Goal: Task Accomplishment & Management: Manage account settings

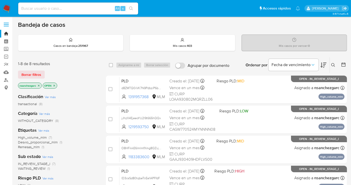
click at [332, 64] on icon at bounding box center [334, 65] width 4 height 4
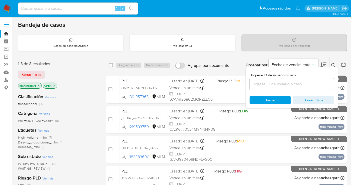
click at [274, 83] on input at bounding box center [292, 84] width 85 height 7
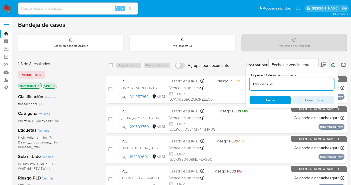
type input "1706661266"
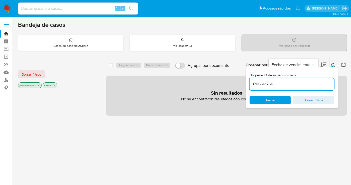
click at [39, 84] on icon "close-filter" at bounding box center [38, 85] width 3 height 3
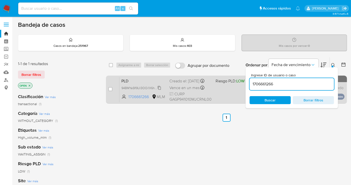
click at [161, 90] on span "94BMYaSfI9Ul3OOi1X6hnZoP" at bounding box center [142, 88] width 40 height 6
click at [110, 89] on input "checkbox" at bounding box center [111, 89] width 4 height 4
checkbox input "true"
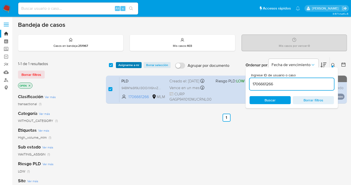
click at [124, 64] on span "Asignarme a mí" at bounding box center [129, 65] width 21 height 5
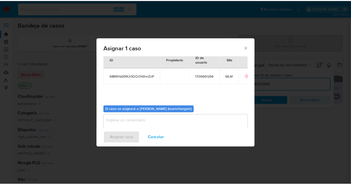
scroll to position [26, 0]
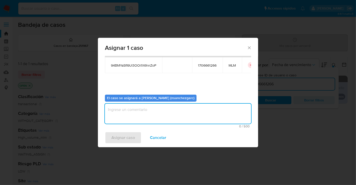
click at [110, 113] on textarea "assign-modal" at bounding box center [178, 114] width 146 height 20
type textarea "nesg"
click at [128, 140] on span "Asignar caso" at bounding box center [123, 137] width 24 height 11
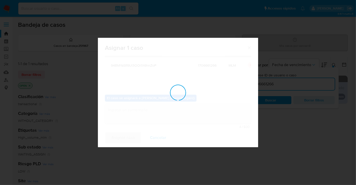
checkbox input "false"
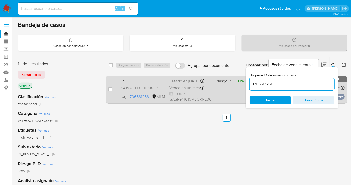
click at [180, 84] on div "Creado el: 12/08/2025 Creado el: 12/08/2025 02:03:30" at bounding box center [191, 81] width 42 height 6
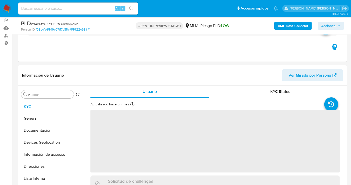
scroll to position [56, 0]
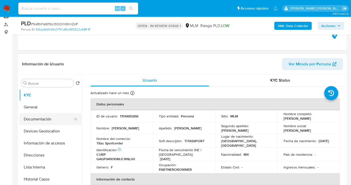
select select "10"
click at [43, 107] on button "General" at bounding box center [48, 107] width 59 height 12
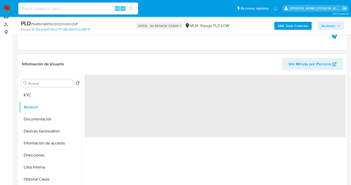
scroll to position [83, 0]
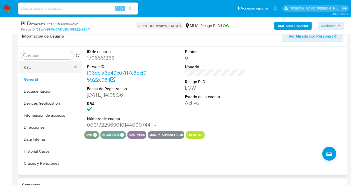
click at [42, 66] on button "KYC" at bounding box center [48, 67] width 59 height 12
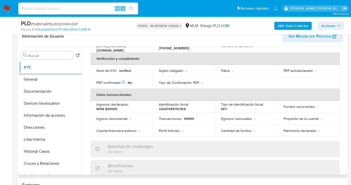
scroll to position [111, 0]
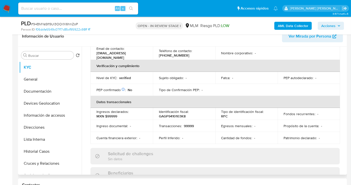
click at [346, 99] on div "Buscar Volver al orden por defecto KYC General Documentación Devices Geolocatio…" at bounding box center [182, 111] width 329 height 128
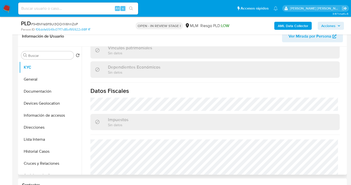
scroll to position [316, 0]
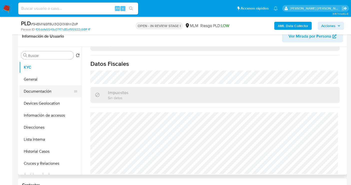
click at [46, 91] on button "Documentación" at bounding box center [48, 91] width 59 height 12
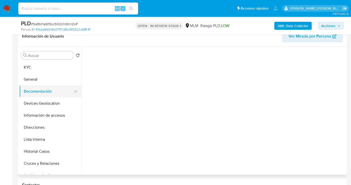
scroll to position [0, 0]
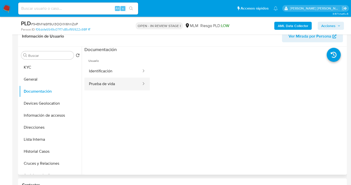
click at [101, 86] on button "Prueba de vida" at bounding box center [114, 84] width 58 height 13
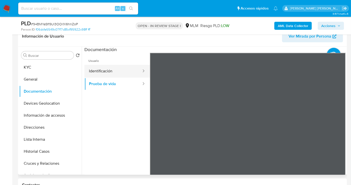
click at [111, 70] on button "Identificación" at bounding box center [114, 71] width 58 height 13
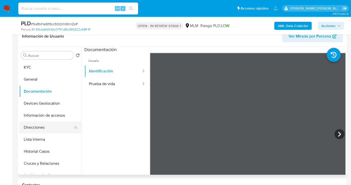
click at [44, 126] on button "Direcciones" at bounding box center [48, 127] width 59 height 12
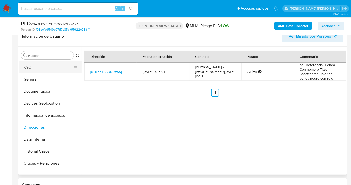
click at [29, 66] on button "KYC" at bounding box center [48, 67] width 59 height 12
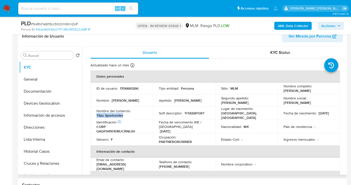
drag, startPoint x: 124, startPoint y: 115, endPoint x: 90, endPoint y: 116, distance: 34.0
click at [91, 116] on td "Nombre del comercio : Titas Sportcenter" at bounding box center [122, 113] width 63 height 14
copy p "Titas Sportcenter"
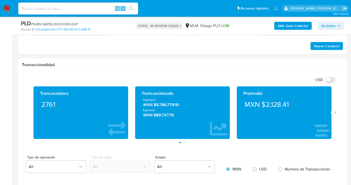
scroll to position [306, 0]
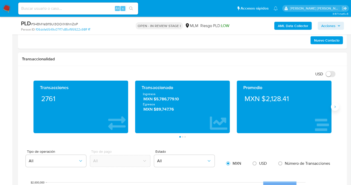
click at [334, 108] on icon "Siguiente" at bounding box center [335, 107] width 4 height 4
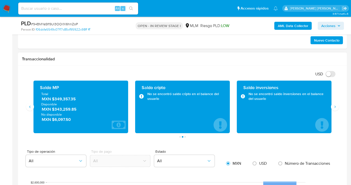
click at [61, 100] on span "MXN $349,357.35" at bounding box center [81, 99] width 79 height 6
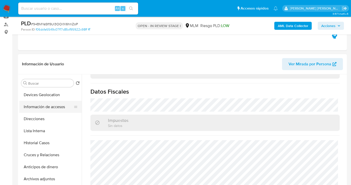
scroll to position [28, 0]
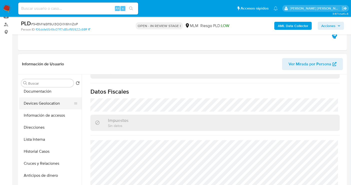
click at [41, 104] on button "Devices Geolocation" at bounding box center [48, 103] width 59 height 12
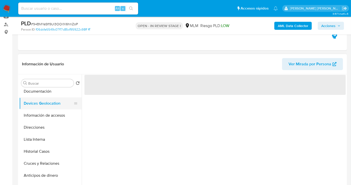
scroll to position [0, 0]
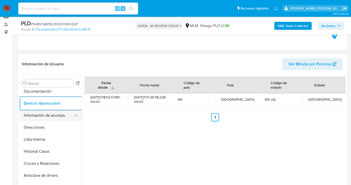
click at [36, 114] on button "Información de accesos" at bounding box center [48, 115] width 59 height 12
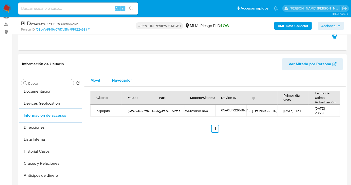
click at [119, 76] on div "Navegador" at bounding box center [122, 80] width 20 height 12
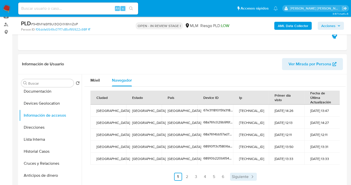
click at [247, 177] on span "Siguiente" at bounding box center [240, 177] width 17 height 4
click at [247, 177] on span "Siguiente" at bounding box center [254, 177] width 17 height 4
click at [252, 175] on span "Siguiente" at bounding box center [254, 177] width 17 height 4
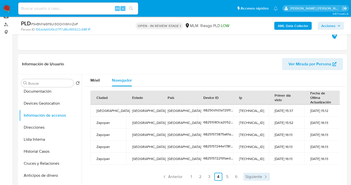
click at [252, 175] on span "Siguiente" at bounding box center [254, 177] width 17 height 4
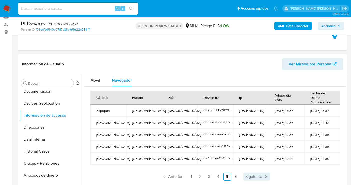
click at [257, 175] on span "Siguiente" at bounding box center [254, 177] width 17 height 4
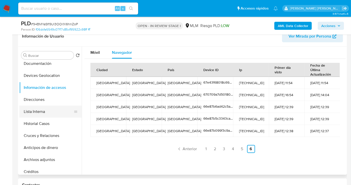
click at [36, 114] on button "Lista Interna" at bounding box center [48, 112] width 59 height 12
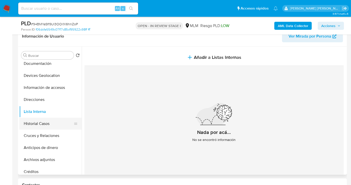
click at [31, 122] on button "Historial Casos" at bounding box center [48, 124] width 59 height 12
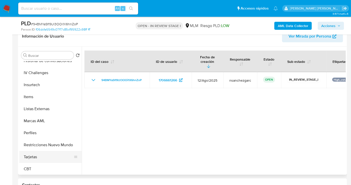
scroll to position [211, 0]
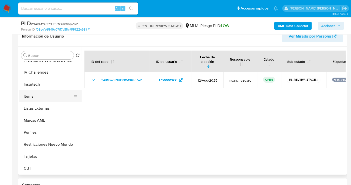
click at [32, 95] on button "Items" at bounding box center [48, 96] width 59 height 12
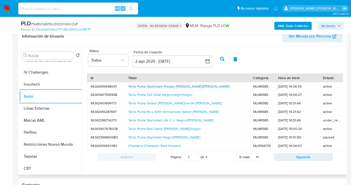
click at [180, 84] on link "Tenis Puma Slipstream Preppy Blanco/rosa" at bounding box center [179, 86] width 102 height 5
click at [140, 103] on link "Tenis Puma Smash Blanco/verde Olivo" at bounding box center [175, 103] width 94 height 5
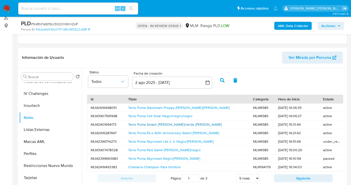
scroll to position [56, 0]
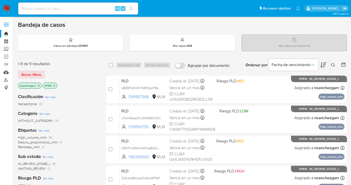
click at [6, 73] on link "Mulan" at bounding box center [30, 72] width 60 height 8
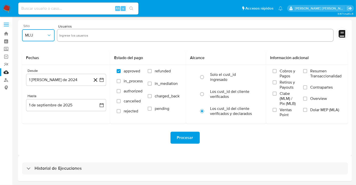
click at [50, 39] on button "MLU" at bounding box center [38, 35] width 33 height 12
drag, startPoint x: 32, startPoint y: 109, endPoint x: 58, endPoint y: 87, distance: 34.1
click at [32, 109] on span "MLM" at bounding box center [29, 108] width 9 height 5
click at [82, 37] on input "text" at bounding box center [195, 35] width 272 height 8
type input "1747088119"
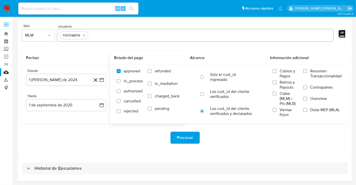
paste input "1822045277"
type input "1822045277"
paste input "1929015725"
type input "1929015725"
paste input "1968666007"
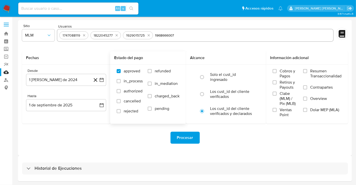
type input "1968666007"
paste input "2046242287"
type input "2046242287"
paste input "2212698311"
type input "2212698311"
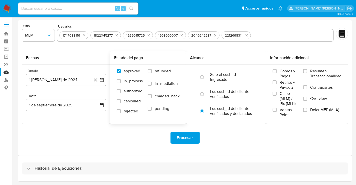
paste input "2241893136"
type input "2241893136"
paste input "2397162521"
type input "2397162521"
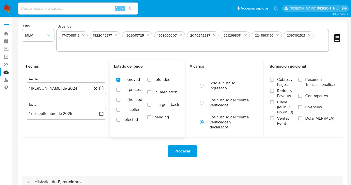
paste input "2444863672"
type input "2444863672"
paste input "2487056847"
type input "2487056847"
click at [37, 38] on span "MLM" at bounding box center [35, 35] width 21 height 5
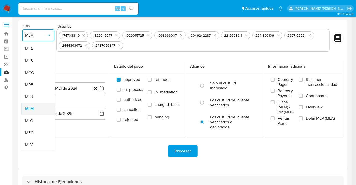
click at [33, 108] on span "MLM" at bounding box center [29, 108] width 9 height 5
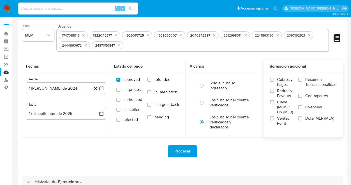
click at [303, 106] on label "Overview" at bounding box center [318, 110] width 38 height 11
click at [303, 106] on input "Overview" at bounding box center [301, 107] width 4 height 4
click at [59, 90] on button "1 de agosto de 2024" at bounding box center [66, 88] width 80 height 12
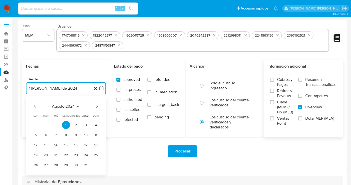
click at [96, 105] on icon "Mes siguiente" at bounding box center [97, 106] width 6 height 6
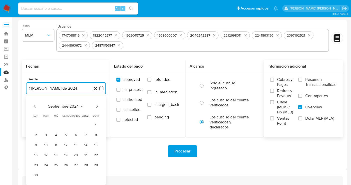
click at [96, 105] on icon "Mes siguiente" at bounding box center [97, 106] width 6 height 6
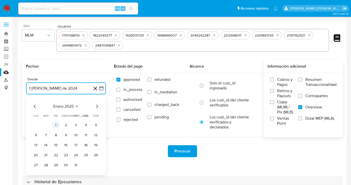
click at [59, 124] on button "1" at bounding box center [56, 125] width 8 height 8
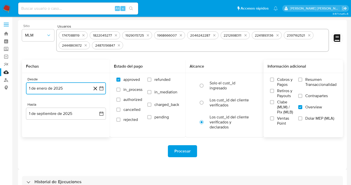
click at [70, 90] on button "1 de enero de 2025" at bounding box center [66, 88] width 80 height 12
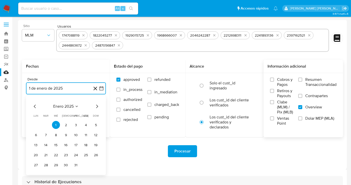
click at [97, 107] on icon "Mes siguiente" at bounding box center [97, 106] width 6 height 6
click at [85, 123] on button "1" at bounding box center [86, 125] width 8 height 8
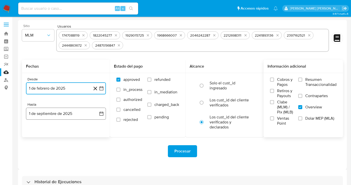
click at [48, 116] on button "1 de septiembre de 2025" at bounding box center [66, 114] width 80 height 12
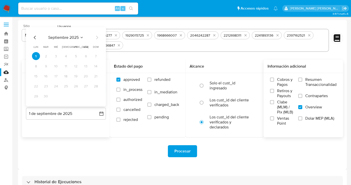
click at [34, 36] on icon "Mes anterior" at bounding box center [35, 38] width 6 height 6
click at [66, 95] on button "31" at bounding box center [66, 96] width 8 height 8
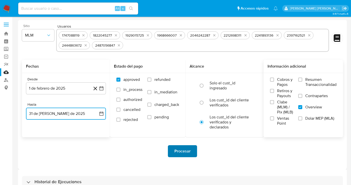
click at [177, 149] on span "Procesar" at bounding box center [183, 151] width 16 height 11
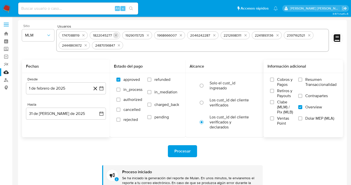
click at [114, 34] on icon "quitar 1822045277" at bounding box center [116, 35] width 4 height 4
click at [114, 34] on icon "quitar 1929015725" at bounding box center [116, 35] width 4 height 4
click at [114, 34] on button "quitar 1968666007" at bounding box center [117, 35] width 6 height 6
click at [147, 34] on button "quitar 2046242287" at bounding box center [150, 35] width 6 height 6
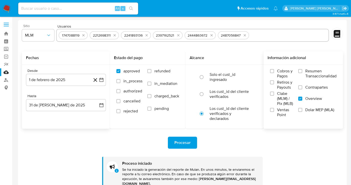
click at [114, 34] on icon "quitar 2212698311" at bounding box center [115, 35] width 4 height 4
click at [145, 34] on icon "quitar 2241893136" at bounding box center [147, 35] width 4 height 4
click at [114, 34] on icon "quitar 2397162521" at bounding box center [115, 35] width 4 height 4
click at [146, 34] on button "quitar 2444863672" at bounding box center [149, 35] width 6 height 6
click at [114, 34] on button "quitar 2487056847" at bounding box center [117, 35] width 6 height 6
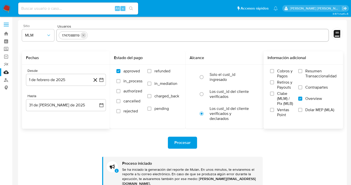
click at [84, 35] on icon "quitar 1747088119" at bounding box center [84, 35] width 4 height 4
click at [80, 36] on input "text" at bounding box center [193, 35] width 268 height 8
paste input "2537787546"
type input "2537787546"
paste input "485614548"
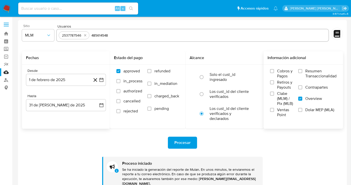
type input "485614548"
paste input "2021330223"
type input "2021330223"
paste input "147210852"
type input "147210852"
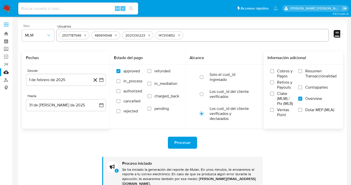
paste input "168404821"
type input "168404821"
paste input "173157691"
type input "173157691"
paste input "180171473"
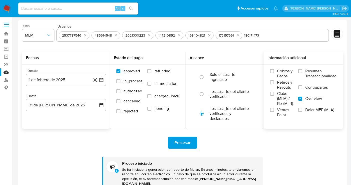
type input "180171473"
paste input "211549972"
type input "211549972"
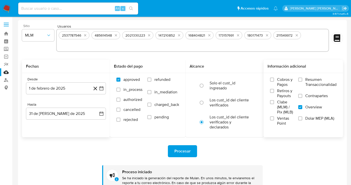
paste input "223175019"
type input "223175019"
paste input "259049250"
type input "259049250"
paste input "300153613"
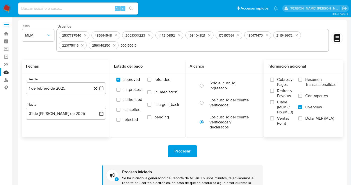
type input "300153613"
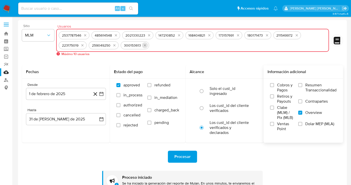
click at [143, 44] on icon "quitar 300153613" at bounding box center [145, 45] width 4 height 4
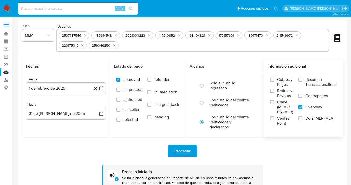
click at [182, 150] on span "Procesar" at bounding box center [183, 151] width 16 height 11
click at [47, 9] on input at bounding box center [78, 8] width 120 height 7
paste input "1747088119"
type input "1747088119"
click at [6, 8] on img at bounding box center [7, 8] width 9 height 9
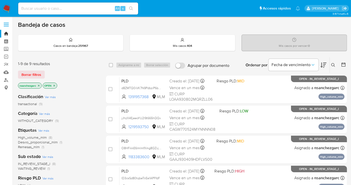
click at [331, 63] on button at bounding box center [334, 65] width 8 height 6
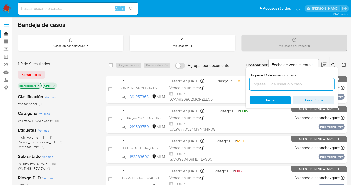
click at [270, 82] on input at bounding box center [292, 84] width 85 height 7
type input "1747088119"
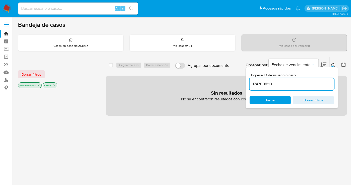
click at [39, 84] on icon "close-filter" at bounding box center [38, 85] width 3 height 3
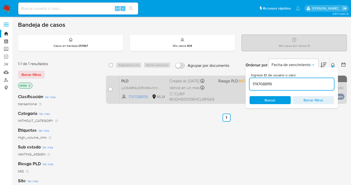
click at [162, 88] on span "LyO9JMR6Ll57RihMVxYnYrew" at bounding box center [144, 88] width 44 height 6
click at [111, 87] on input "checkbox" at bounding box center [111, 89] width 4 height 4
checkbox input "true"
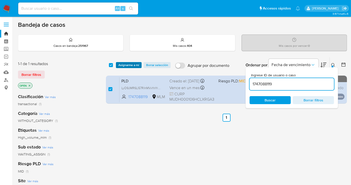
click at [128, 66] on span "Asignarme a mí" at bounding box center [129, 65] width 21 height 5
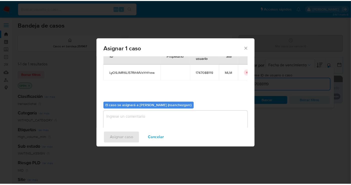
scroll to position [26, 0]
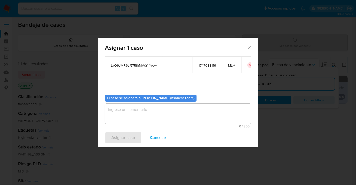
click at [116, 112] on textarea "assign-modal" at bounding box center [178, 114] width 146 height 20
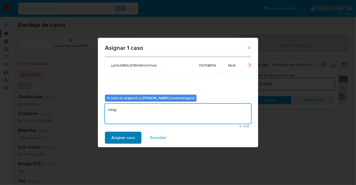
type textarea "nesg"
drag, startPoint x: 126, startPoint y: 139, endPoint x: 159, endPoint y: 162, distance: 40.4
click at [127, 139] on span "Asignar caso" at bounding box center [123, 137] width 24 height 11
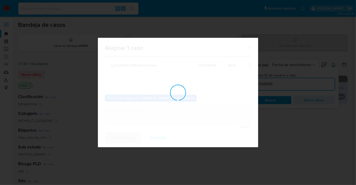
checkbox input "false"
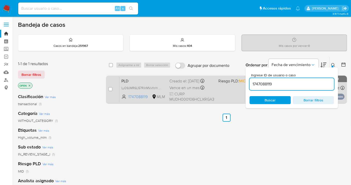
click at [186, 78] on div "Creado el: 12/08/2025 Creado el: 12/08/2025 02:14:05" at bounding box center [192, 81] width 45 height 6
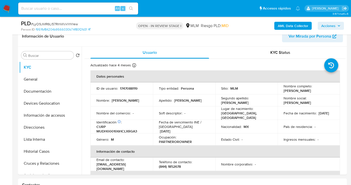
select select "10"
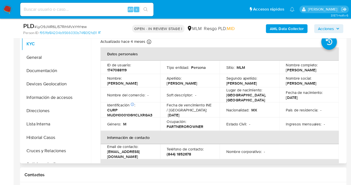
scroll to position [111, 0]
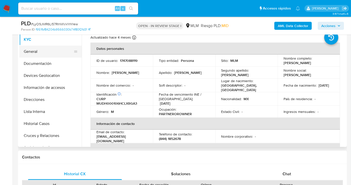
click at [33, 54] on button "General" at bounding box center [48, 52] width 59 height 12
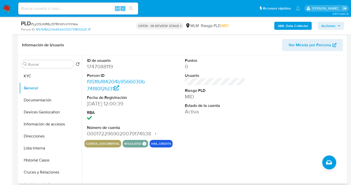
scroll to position [83, 0]
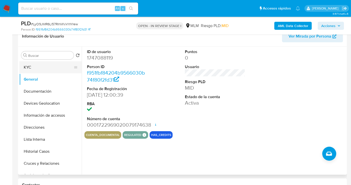
click at [38, 63] on button "KYC" at bounding box center [48, 67] width 59 height 12
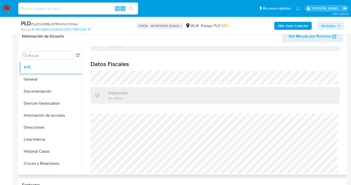
scroll to position [311, 0]
click at [38, 93] on button "Documentación" at bounding box center [48, 91] width 59 height 12
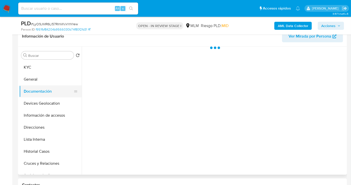
scroll to position [0, 0]
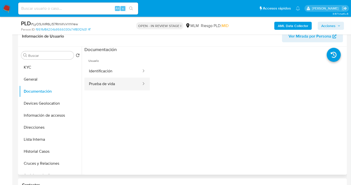
click at [101, 86] on button "Prueba de vida" at bounding box center [114, 84] width 58 height 13
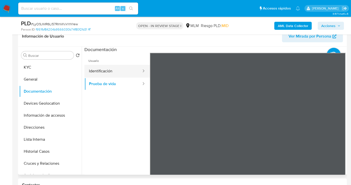
click at [106, 71] on button "Identificación" at bounding box center [114, 71] width 58 height 13
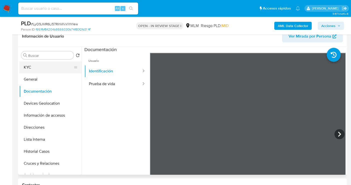
click at [32, 68] on button "KYC" at bounding box center [48, 67] width 59 height 12
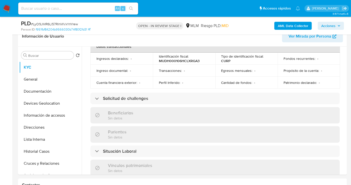
scroll to position [286, 0]
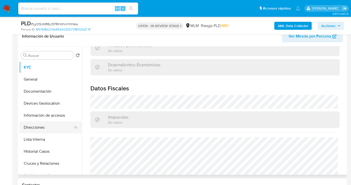
click at [34, 129] on button "Direcciones" at bounding box center [48, 127] width 59 height 12
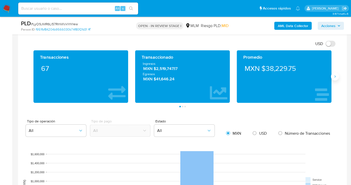
scroll to position [278, 0]
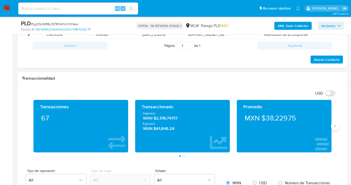
click at [336, 127] on button "Siguiente" at bounding box center [335, 126] width 8 height 8
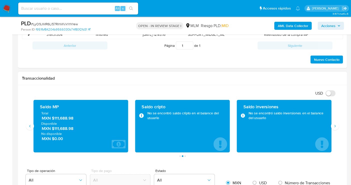
click at [65, 117] on span "MXN $111,688.98" at bounding box center [81, 118] width 79 height 6
